Goal: Find specific page/section: Find specific page/section

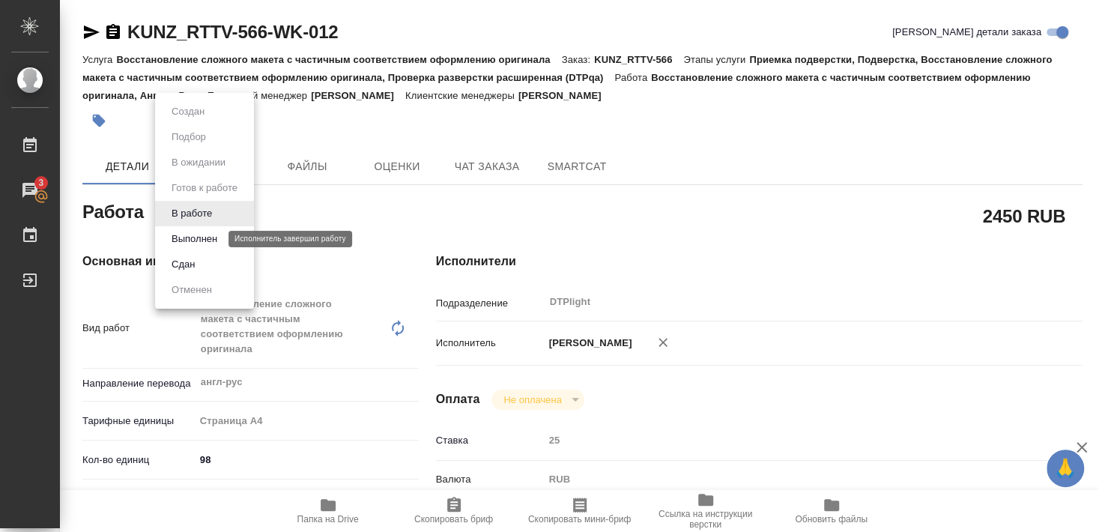
click at [191, 236] on button "Выполнен" at bounding box center [194, 239] width 55 height 16
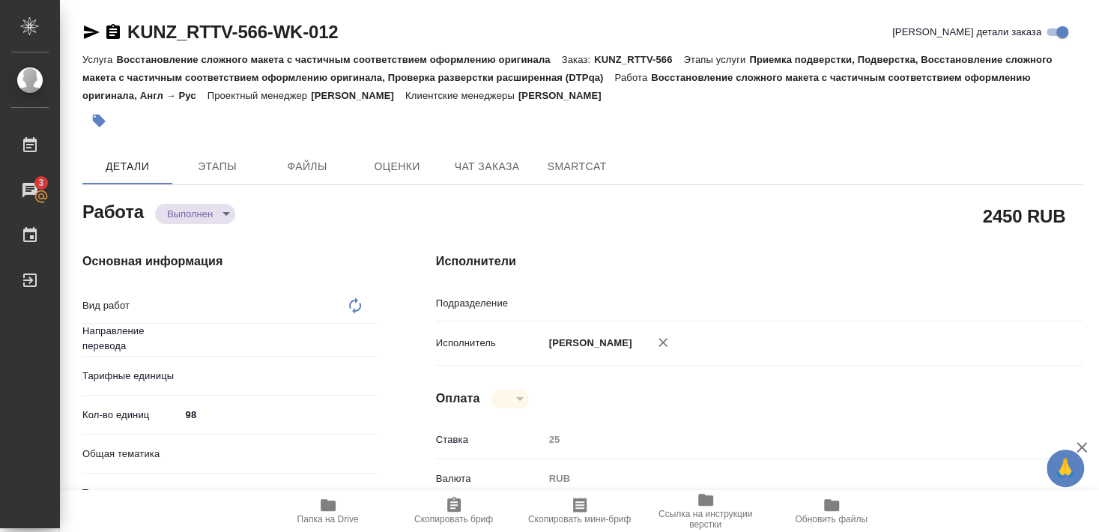
type textarea "x"
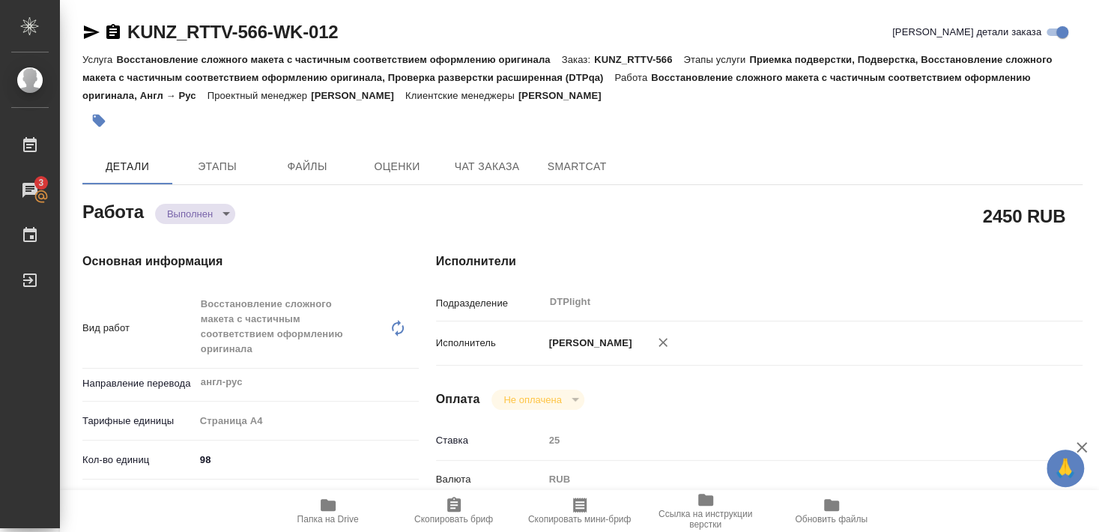
type textarea "Восстановление сложного макета с частичным соответствием оформлению оригинала"
type textarea "x"
type input "англ-рус"
type input "DTPlight"
type textarea "x"
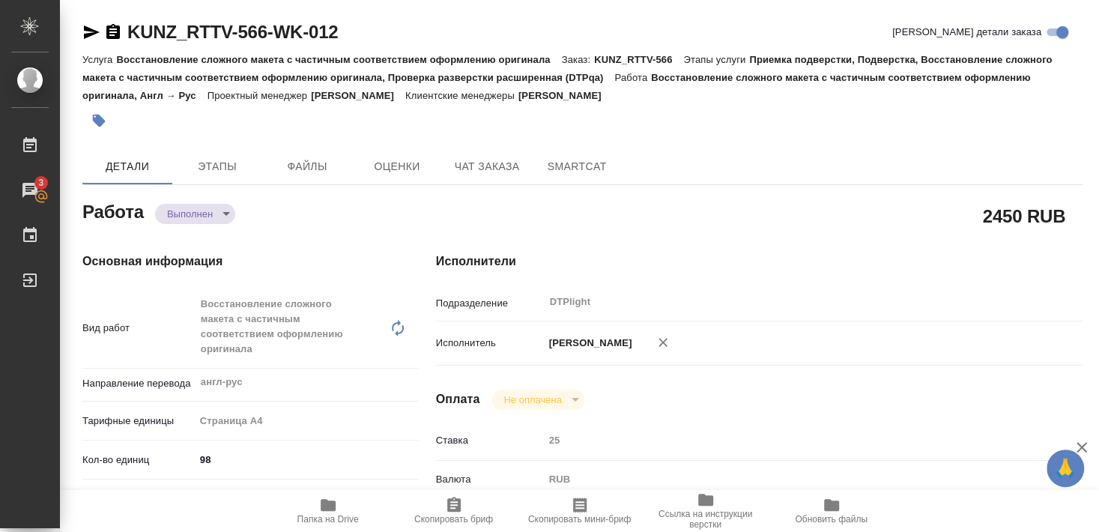
type textarea "x"
